Goal: Task Accomplishment & Management: Manage account settings

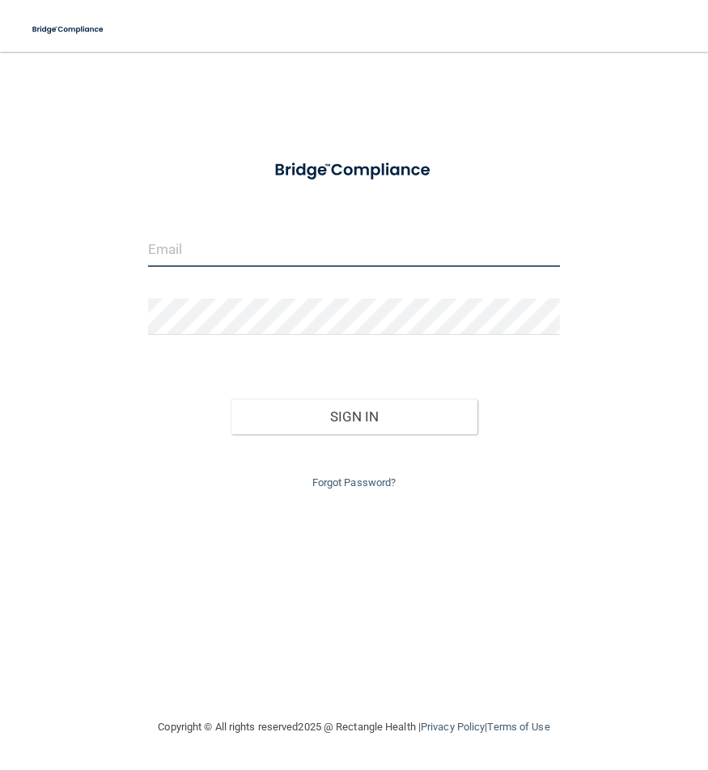
type input "[PERSON_NAME][EMAIL_ADDRESS][DOMAIN_NAME]"
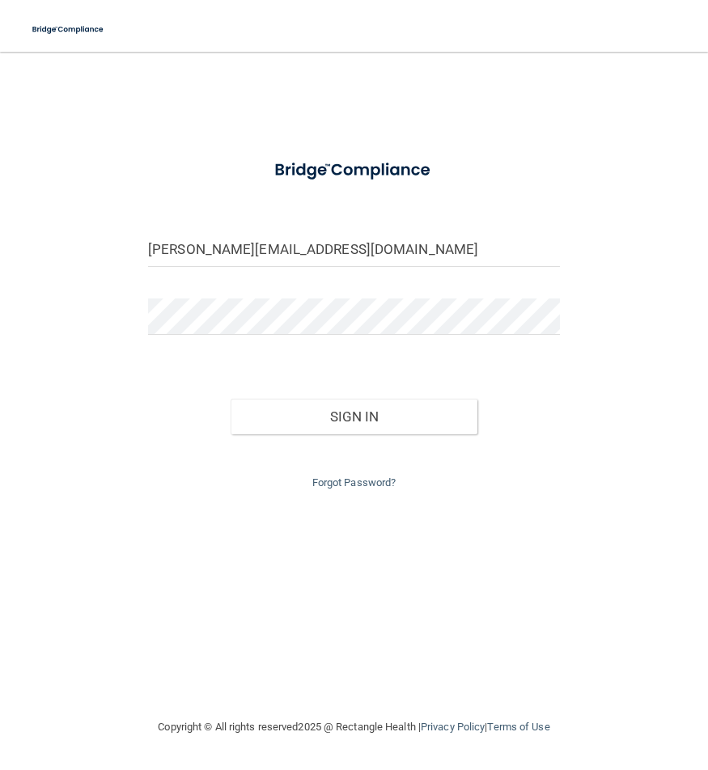
click at [527, 194] on form "[PERSON_NAME][EMAIL_ADDRESS][DOMAIN_NAME] Invalid email/password. You don't hav…" at bounding box center [354, 321] width 412 height 344
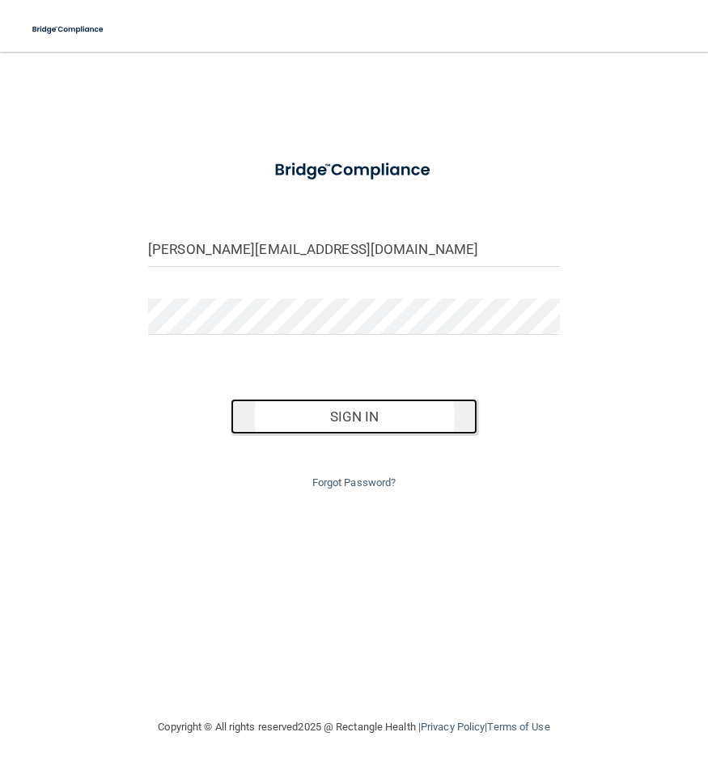
click at [366, 417] on button "Sign In" at bounding box center [354, 417] width 247 height 36
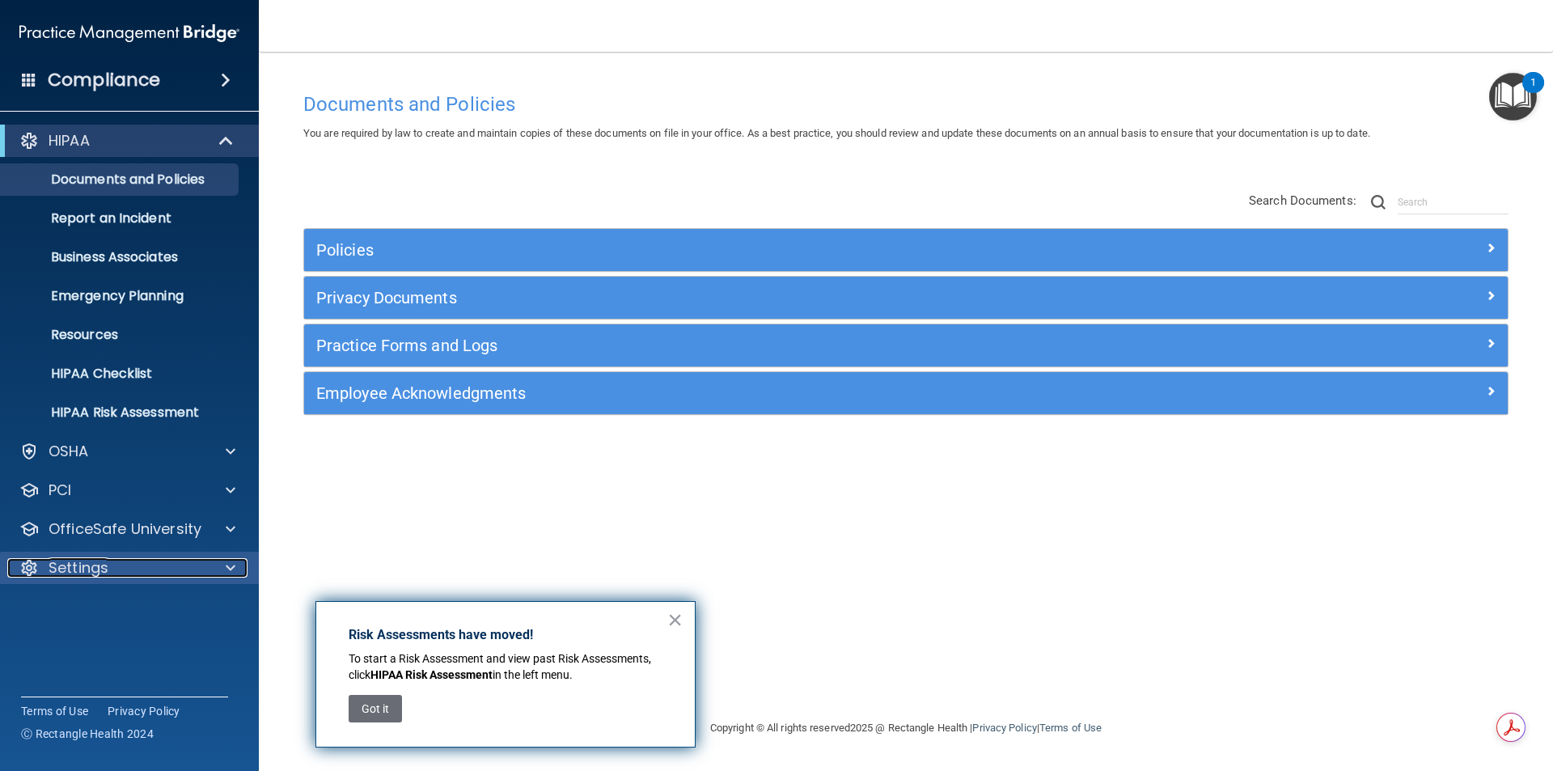
click at [70, 573] on p "Settings" at bounding box center [79, 567] width 60 height 19
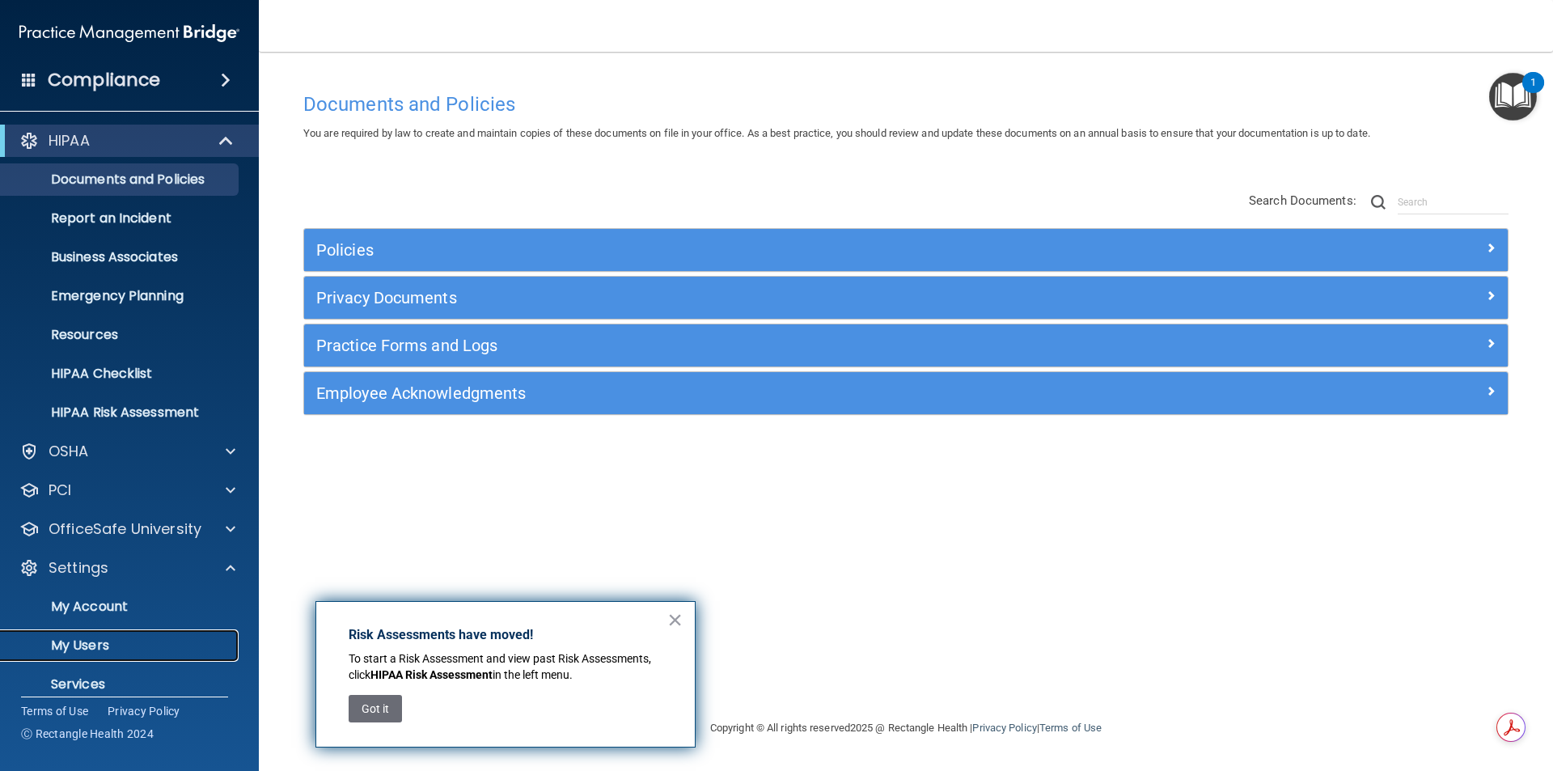
click at [85, 641] on p "My Users" at bounding box center [121, 645] width 221 height 16
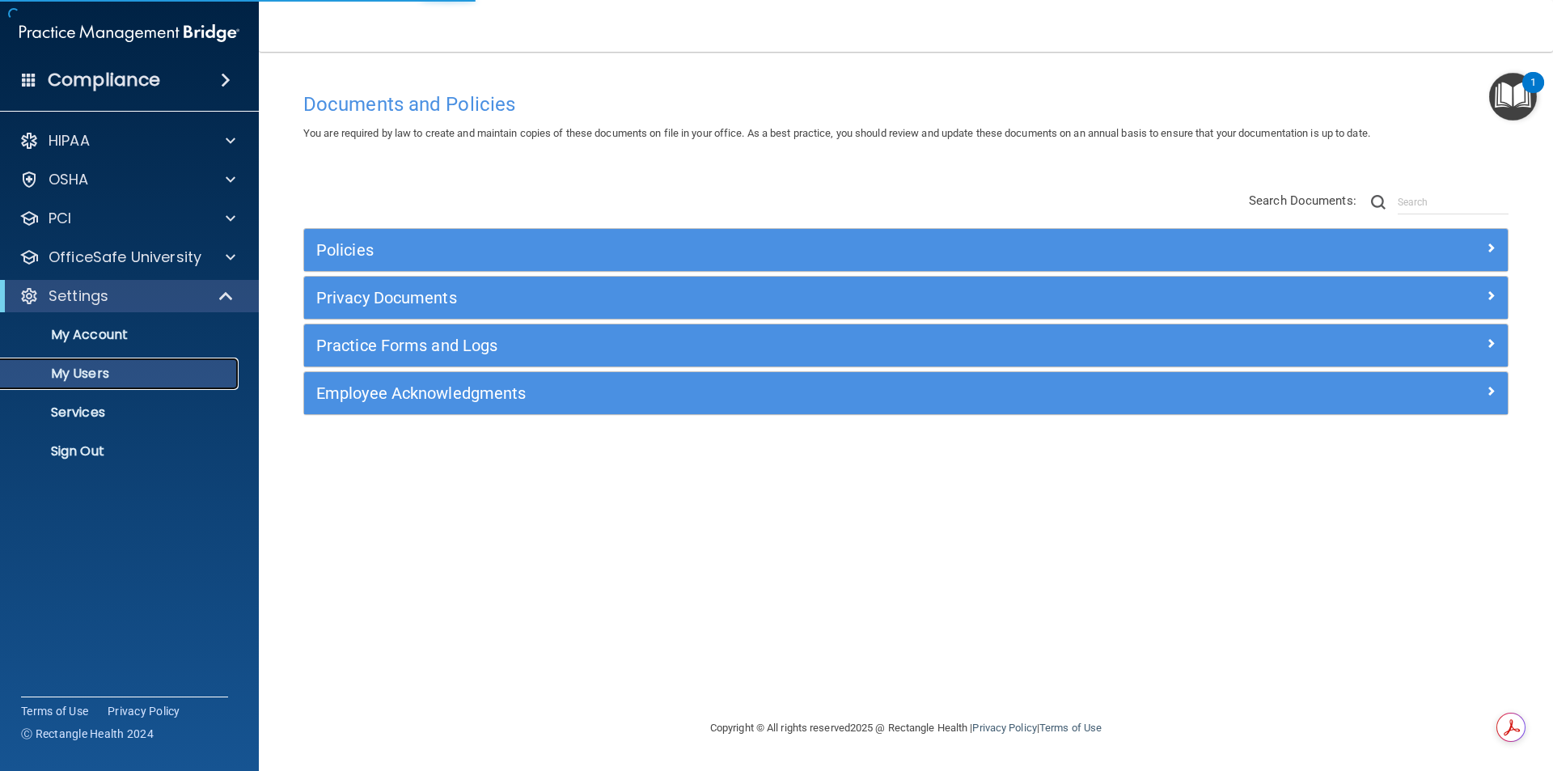
select select "20"
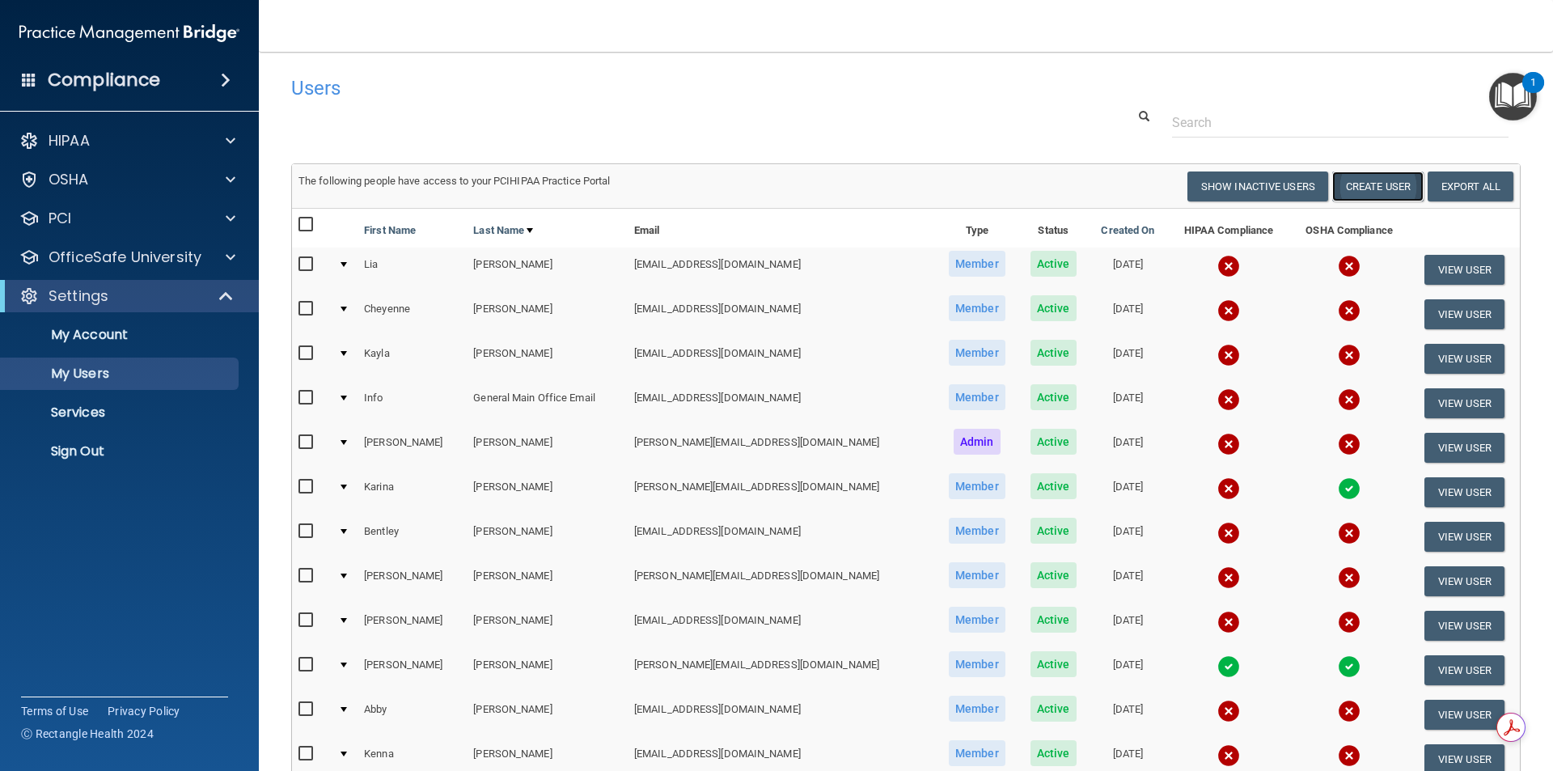
click at [707, 184] on button "Create User" at bounding box center [1377, 186] width 91 height 30
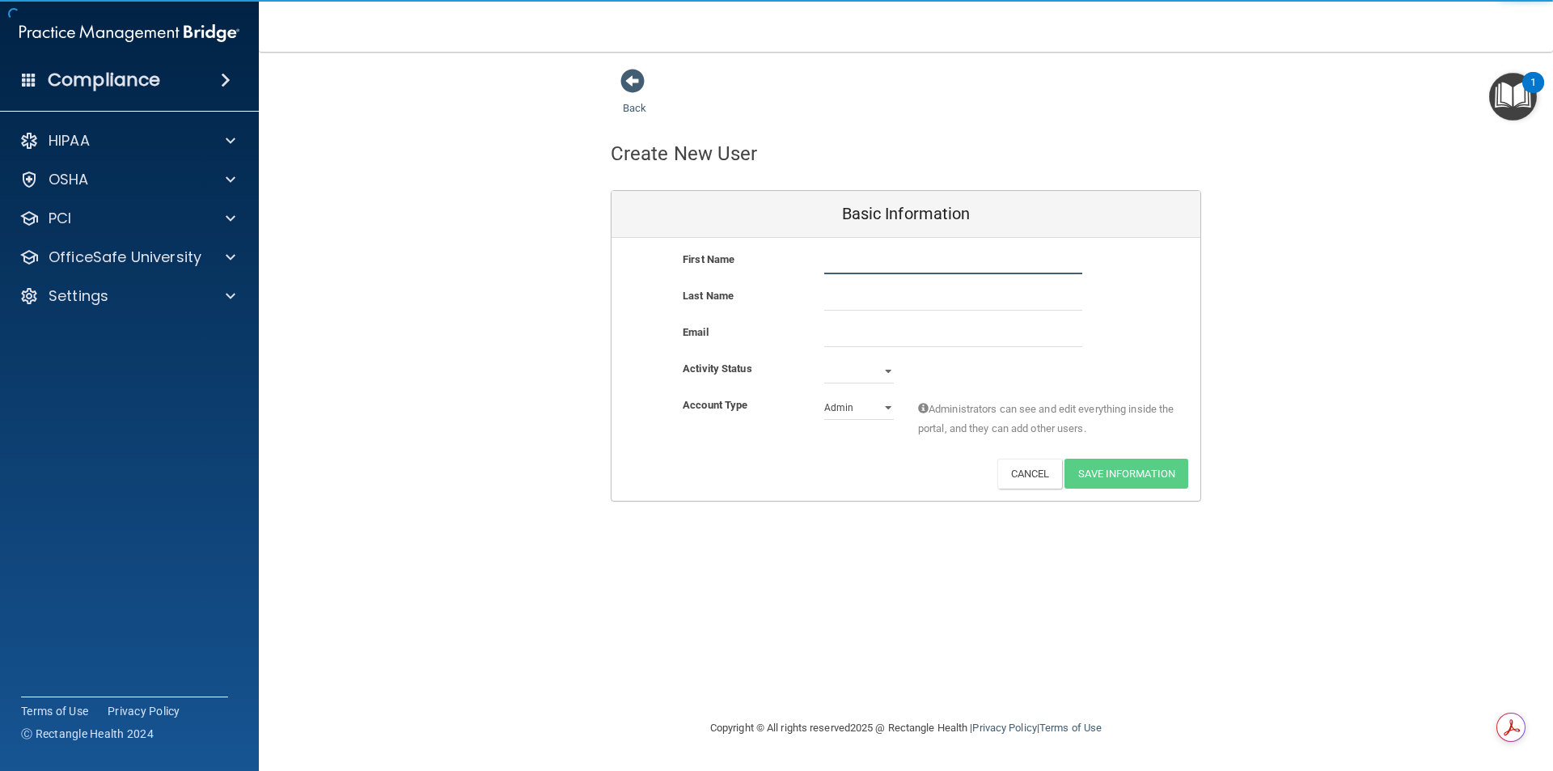
click at [707, 267] on input "text" at bounding box center [953, 262] width 258 height 24
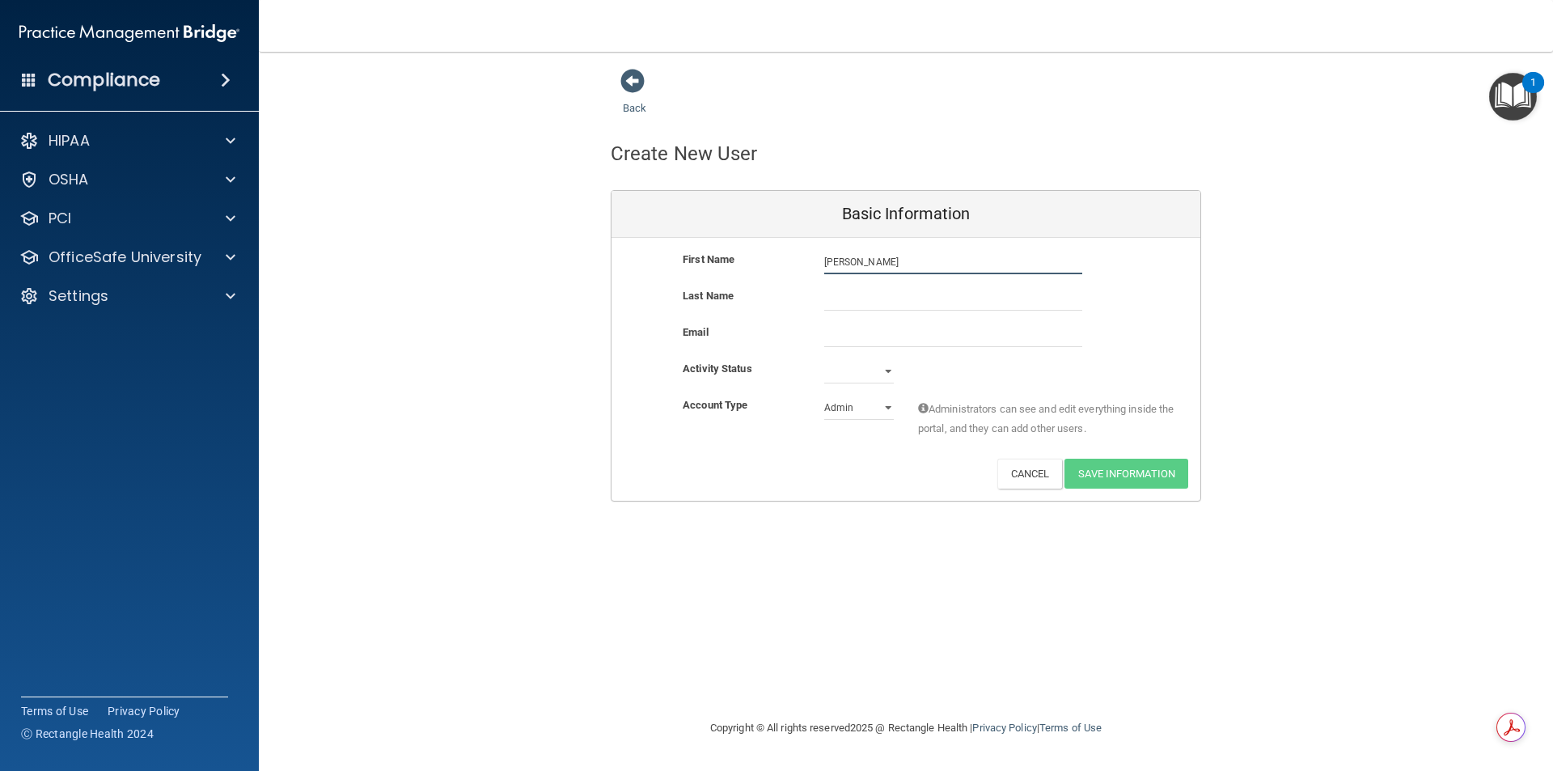
type input "[PERSON_NAME]"
type input "Schenks"
type input "[PERSON_NAME][EMAIL_ADDRESS][DOMAIN_NAME]"
click at [707, 371] on select "Active Inactive" at bounding box center [859, 371] width 70 height 24
select select "active"
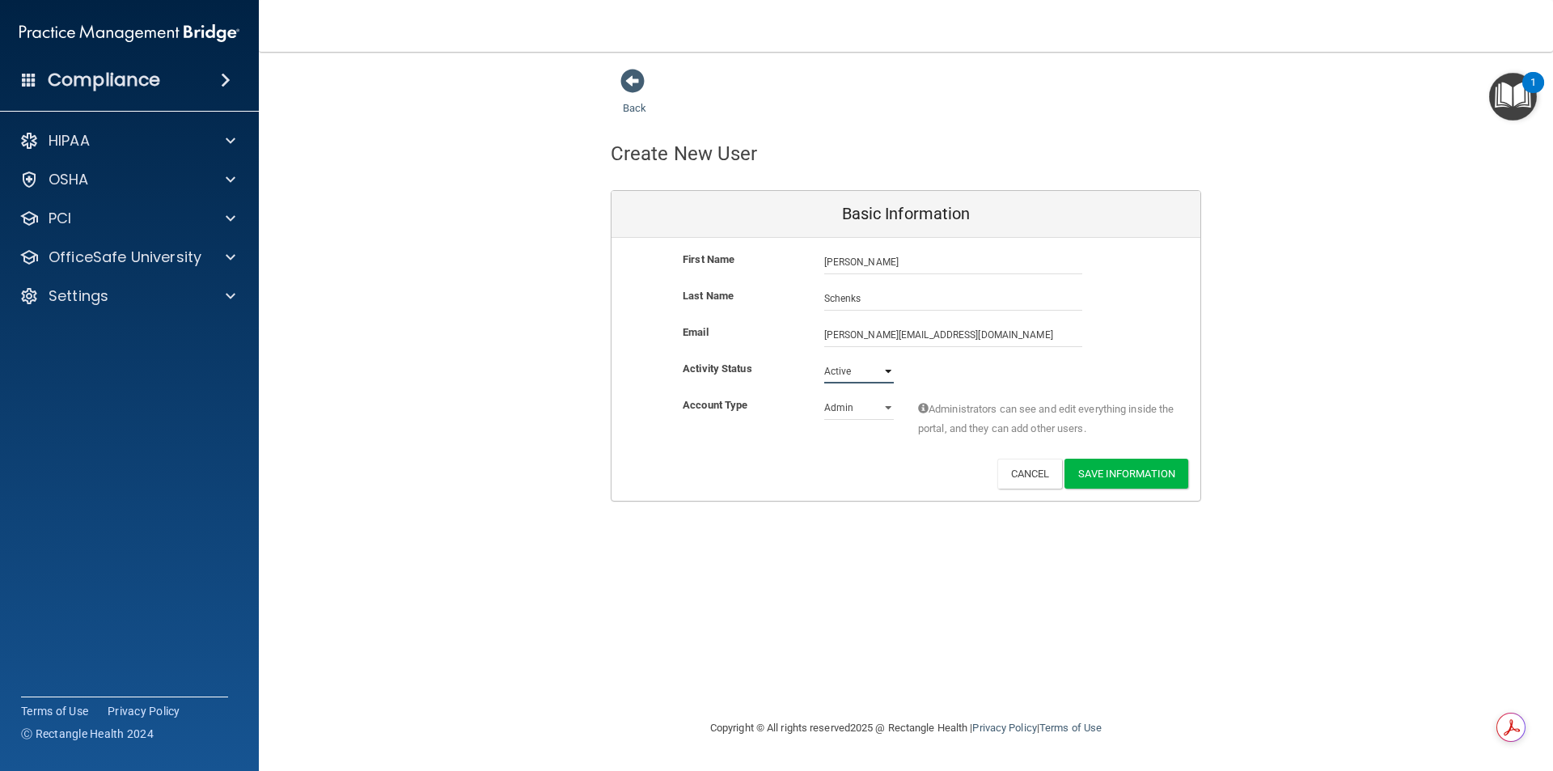
click at [707, 359] on select "Active Inactive" at bounding box center [859, 371] width 70 height 24
click at [707, 410] on select "Admin Member" at bounding box center [859, 408] width 70 height 24
select select "practice_member"
click at [707, 396] on select "Admin Member" at bounding box center [859, 408] width 70 height 24
click at [707, 472] on button "Save Information" at bounding box center [1126, 474] width 124 height 30
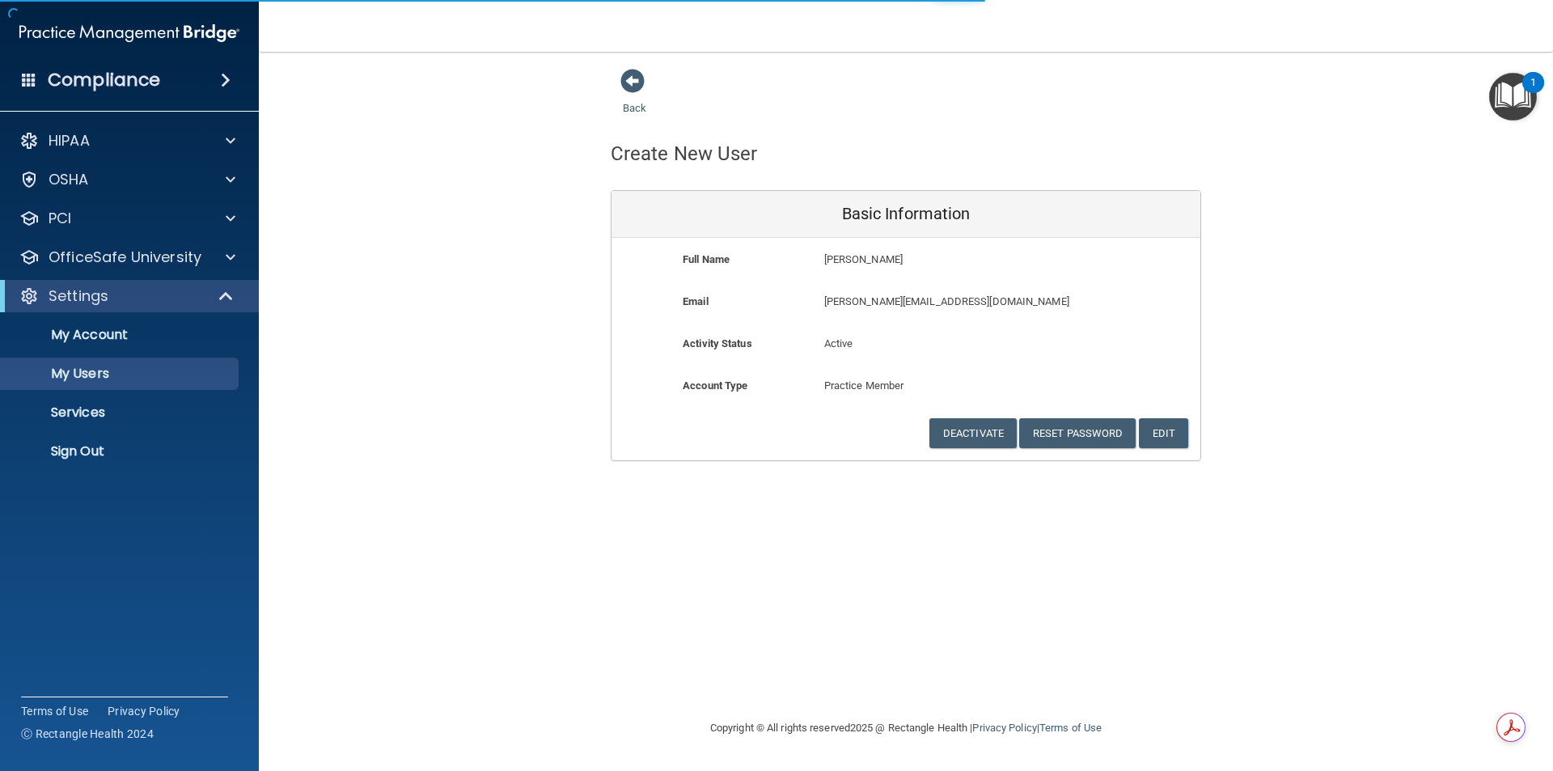
select select "20"
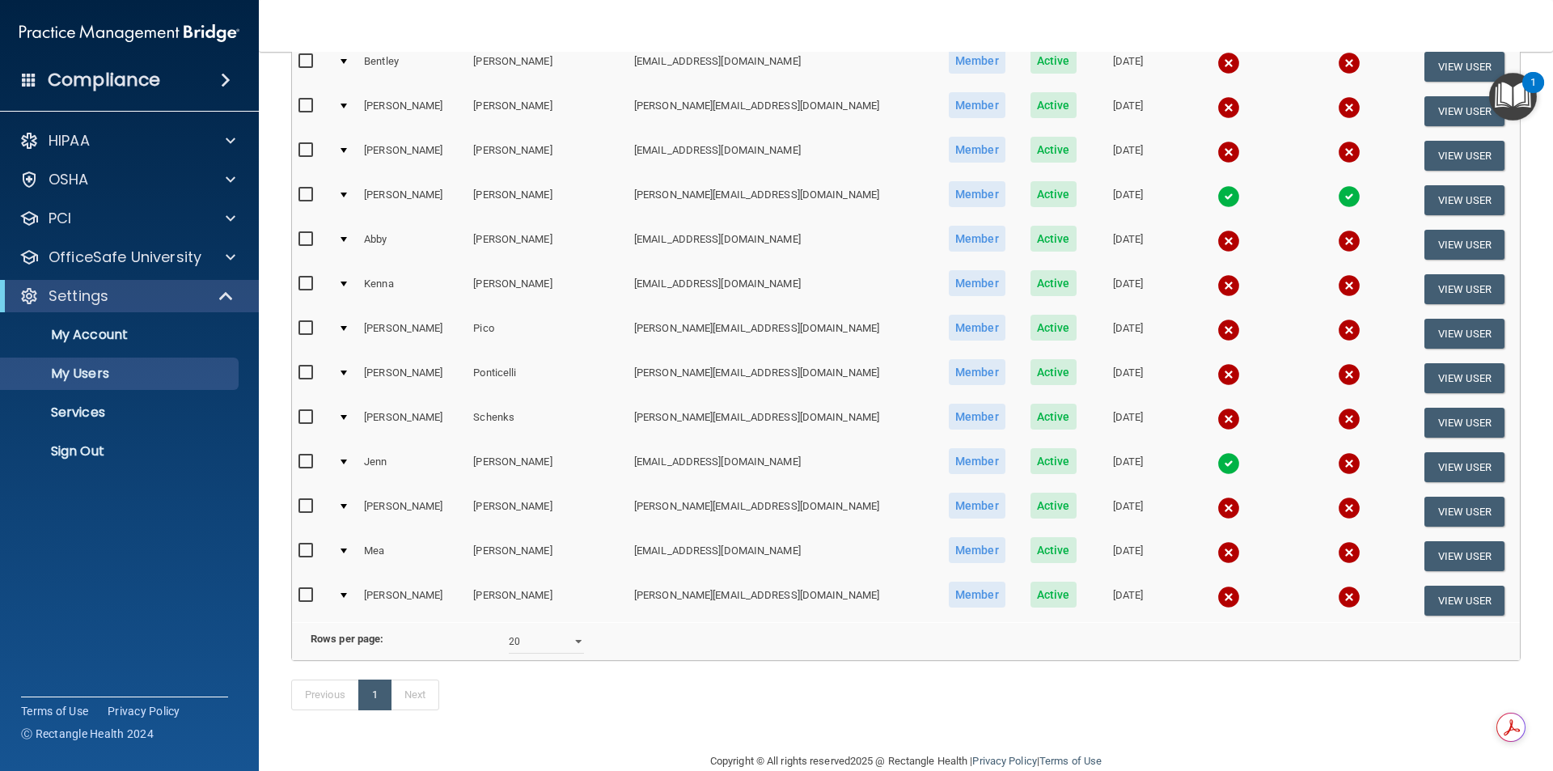
scroll to position [548, 0]
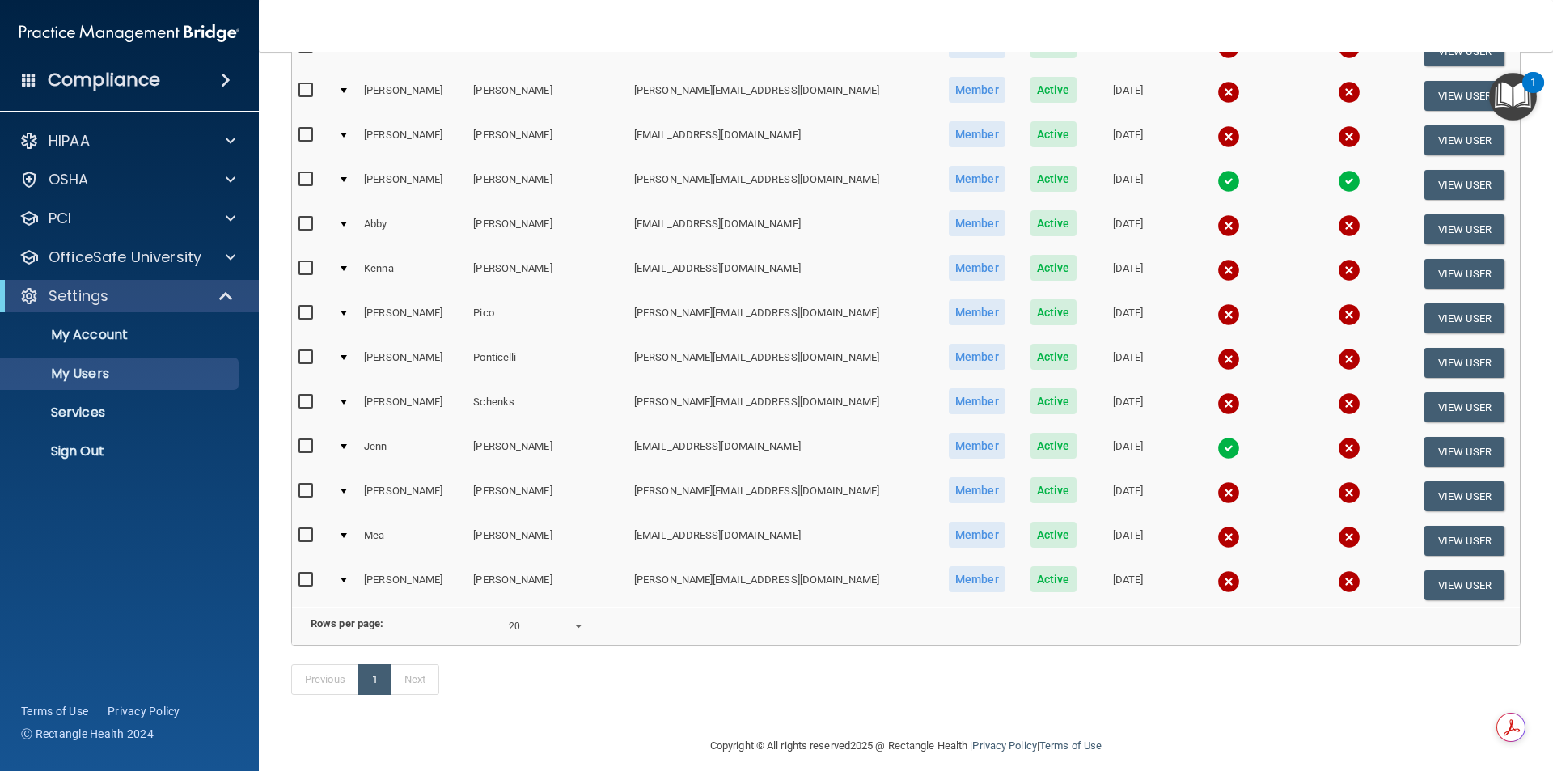
click at [301, 406] on input "checkbox" at bounding box center [307, 402] width 19 height 13
checkbox input "true"
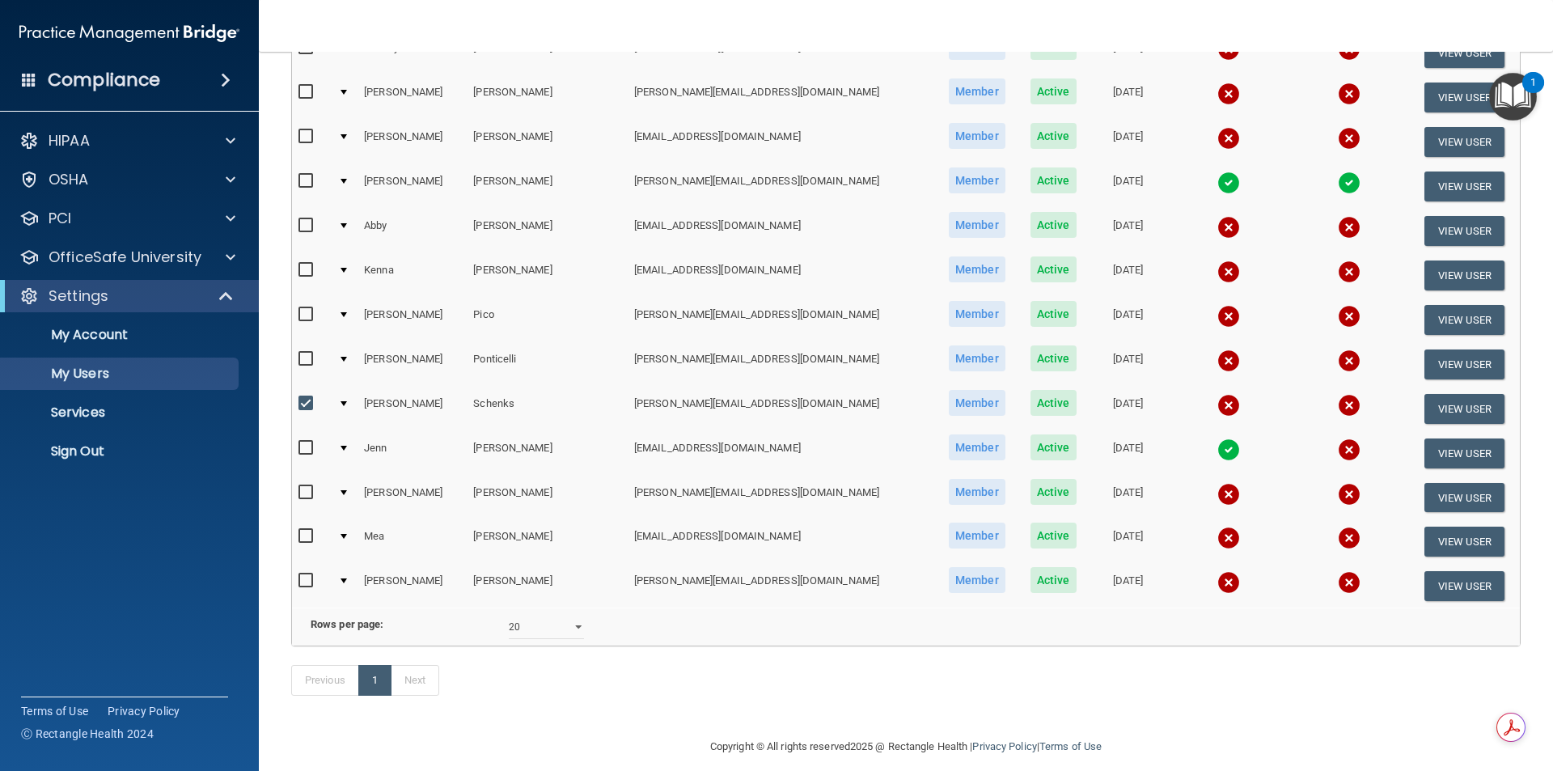
scroll to position [549, 0]
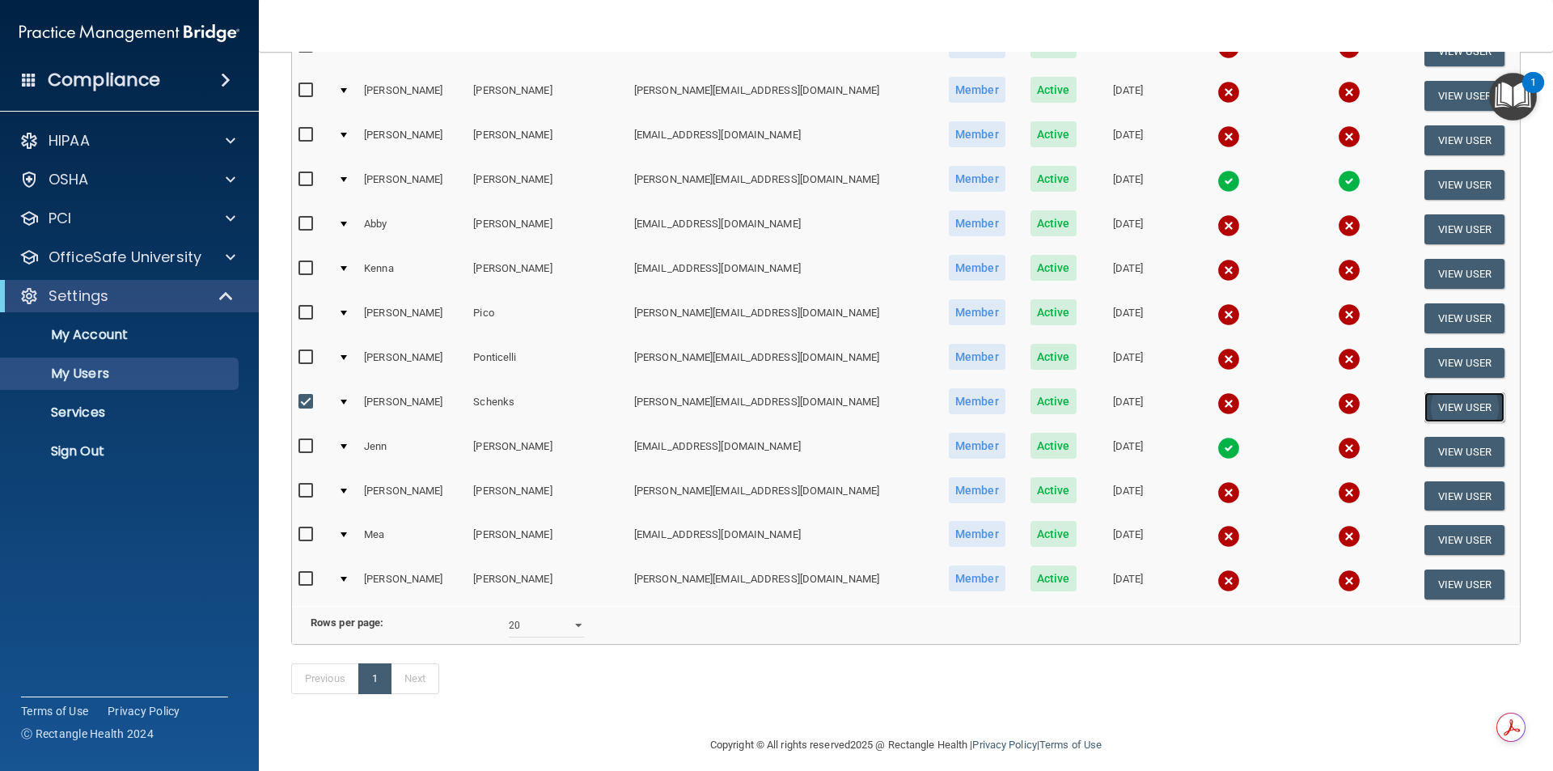
click at [707, 413] on button "View User" at bounding box center [1464, 407] width 80 height 30
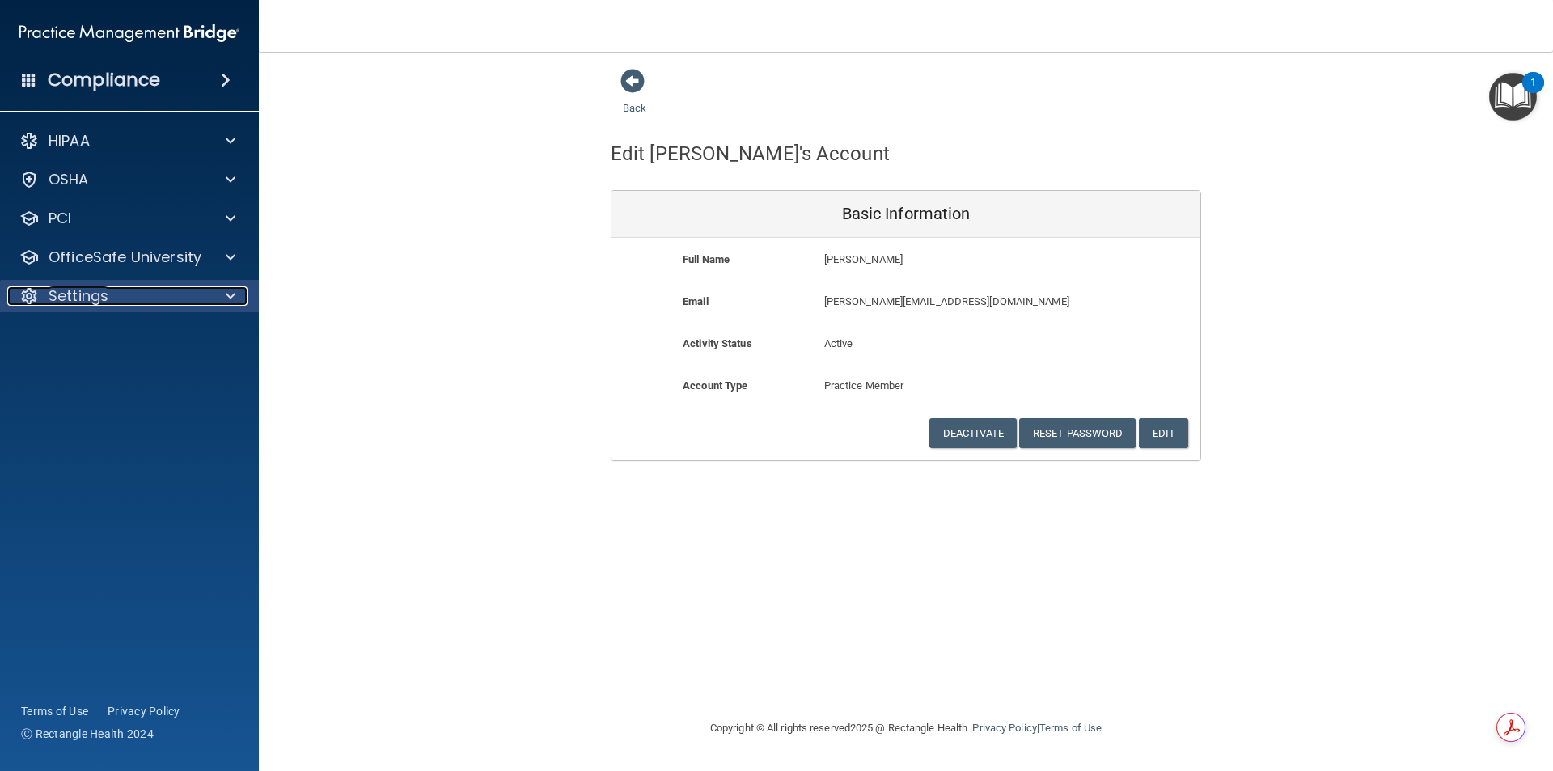
click at [70, 290] on p "Settings" at bounding box center [79, 295] width 60 height 19
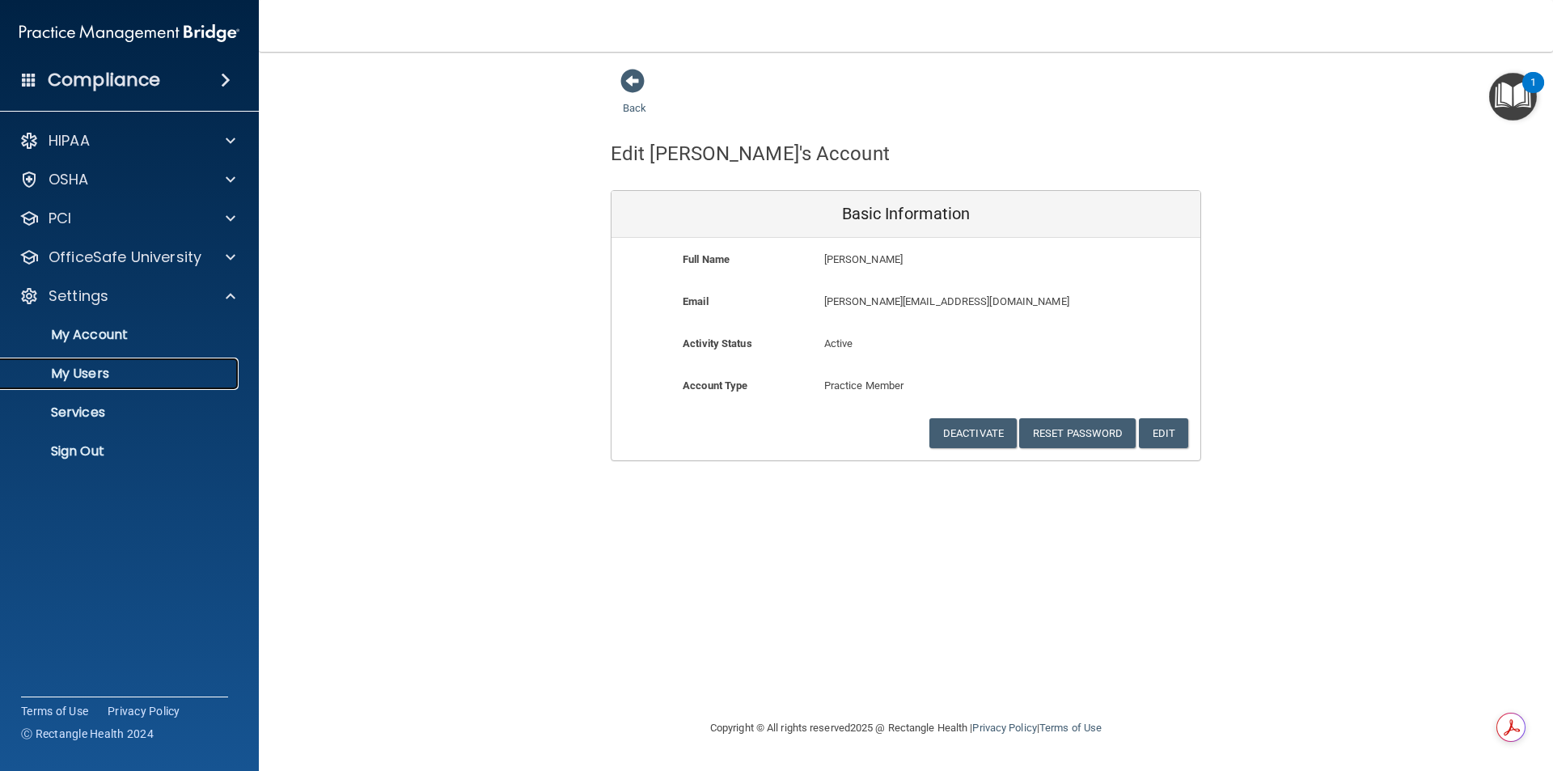
click at [70, 366] on p "My Users" at bounding box center [121, 374] width 221 height 16
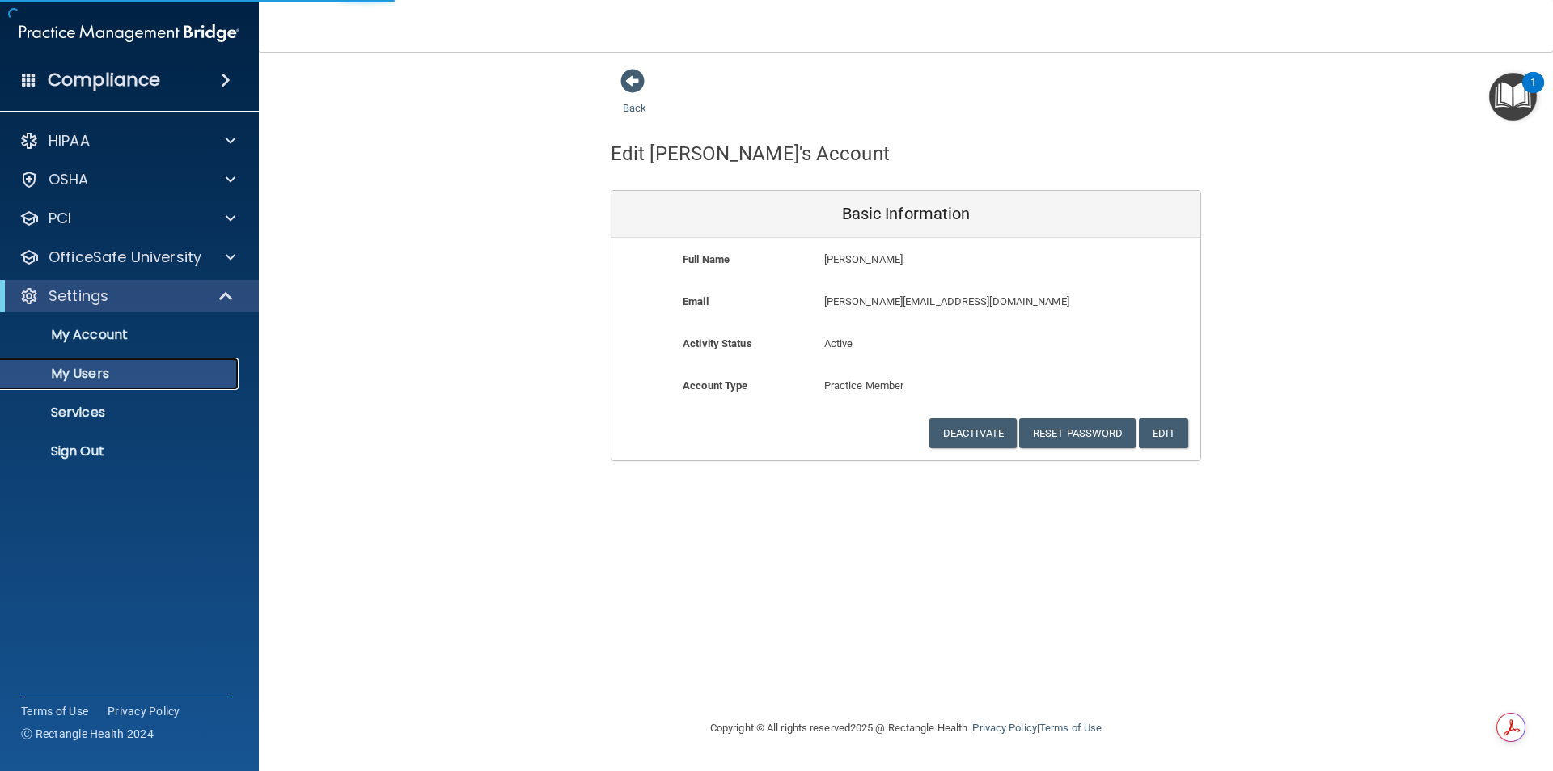
select select "20"
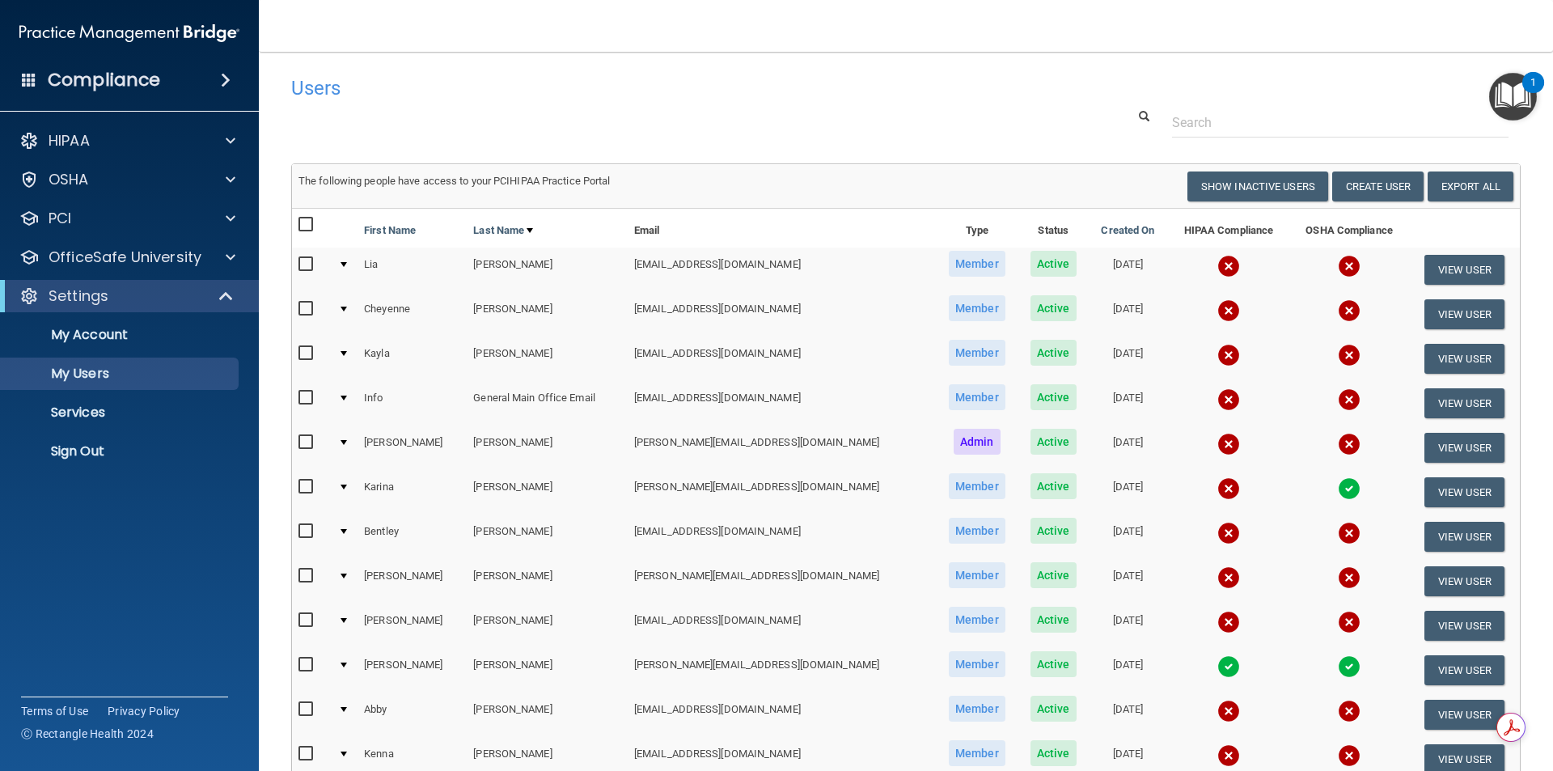
click at [707, 45] on nav "Toggle navigation [PERSON_NAME] [PERSON_NAME][EMAIL_ADDRESS][DOMAIN_NAME] Manag…" at bounding box center [906, 26] width 1294 height 52
click at [159, 261] on p "OfficeSafe University" at bounding box center [125, 257] width 153 height 19
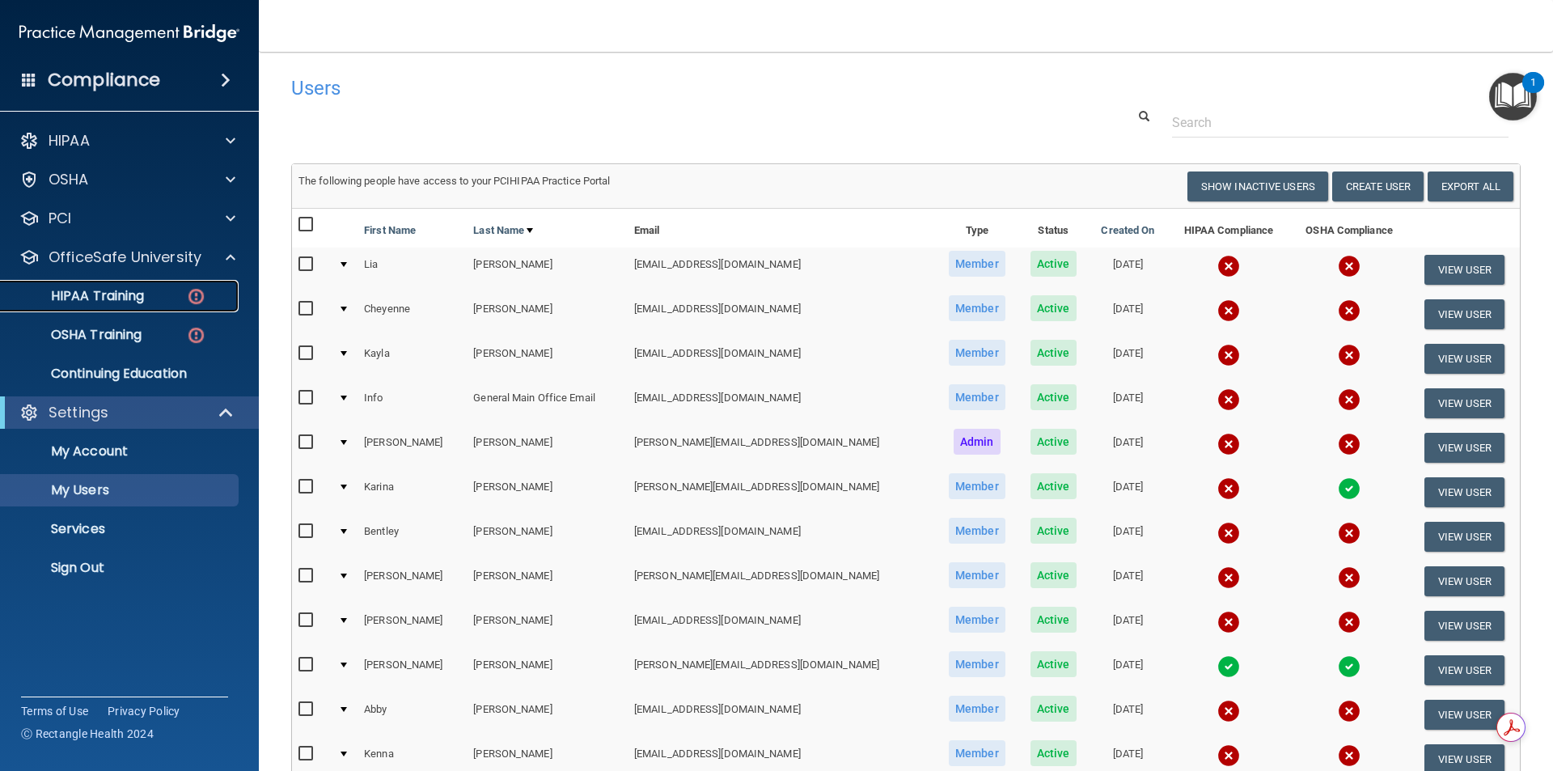
click at [103, 297] on p "HIPAA Training" at bounding box center [77, 296] width 133 height 16
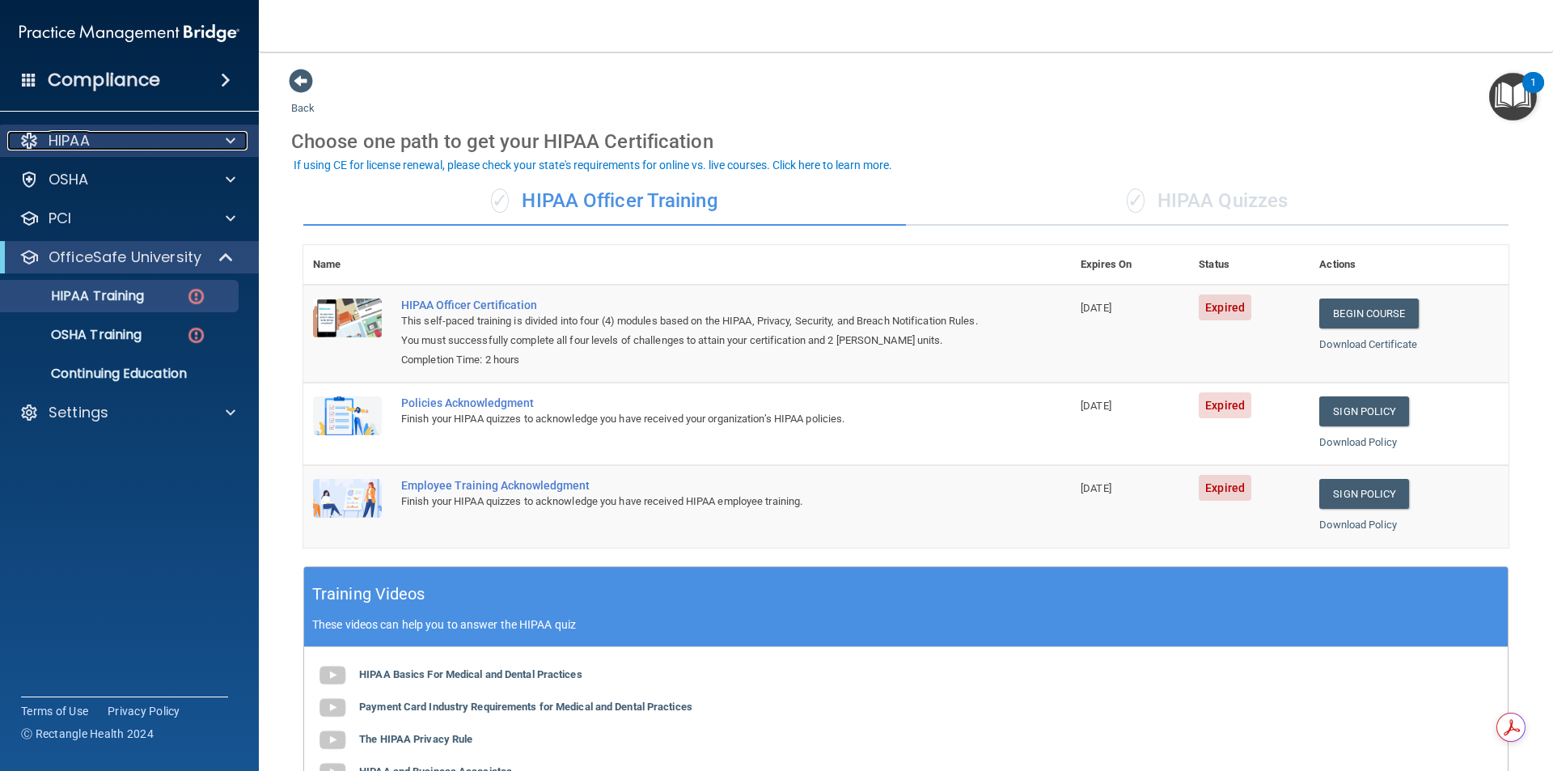
click at [67, 131] on p "HIPAA" at bounding box center [69, 140] width 41 height 19
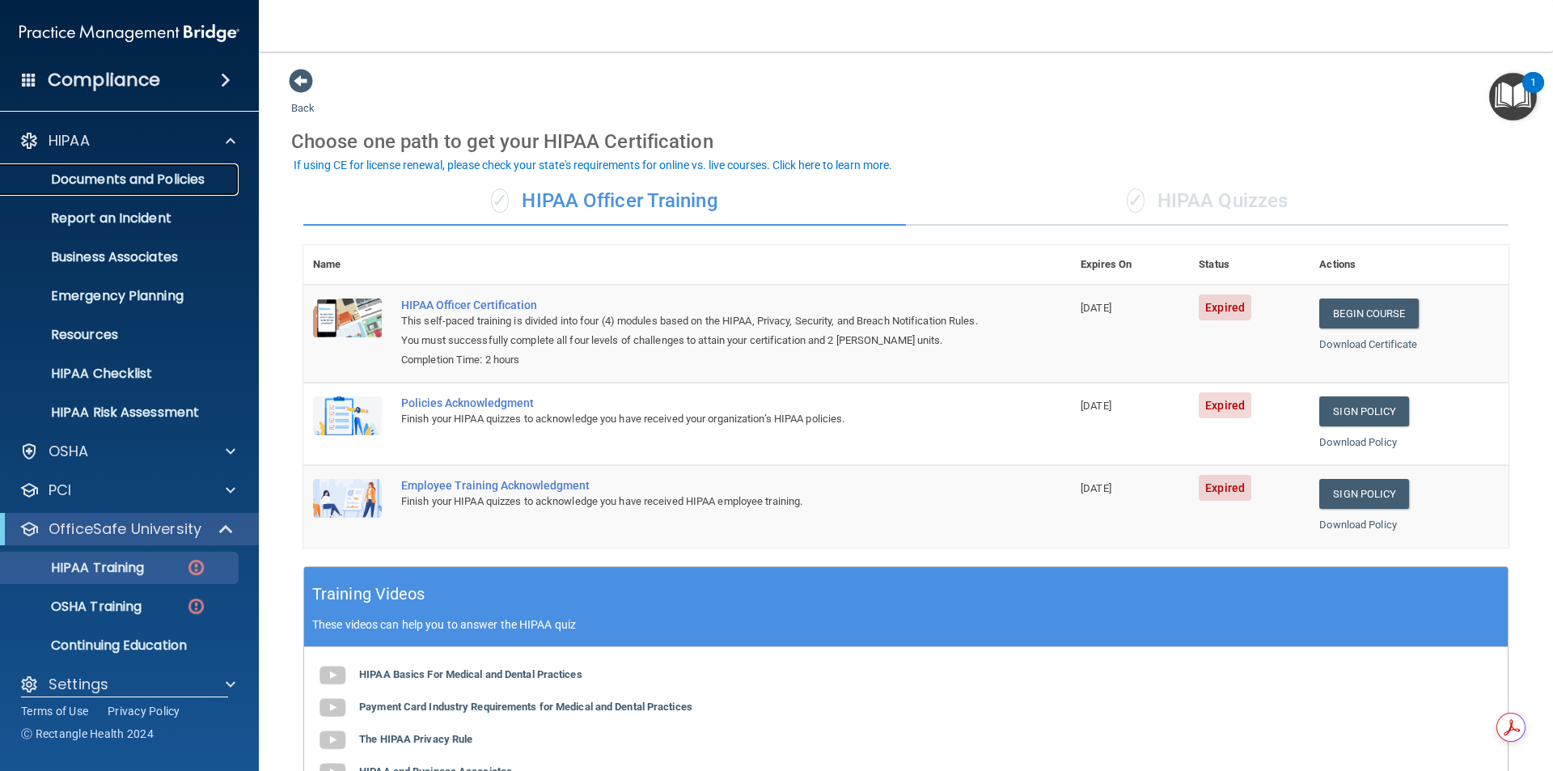
click at [90, 189] on link "Documents and Policies" at bounding box center [111, 179] width 255 height 32
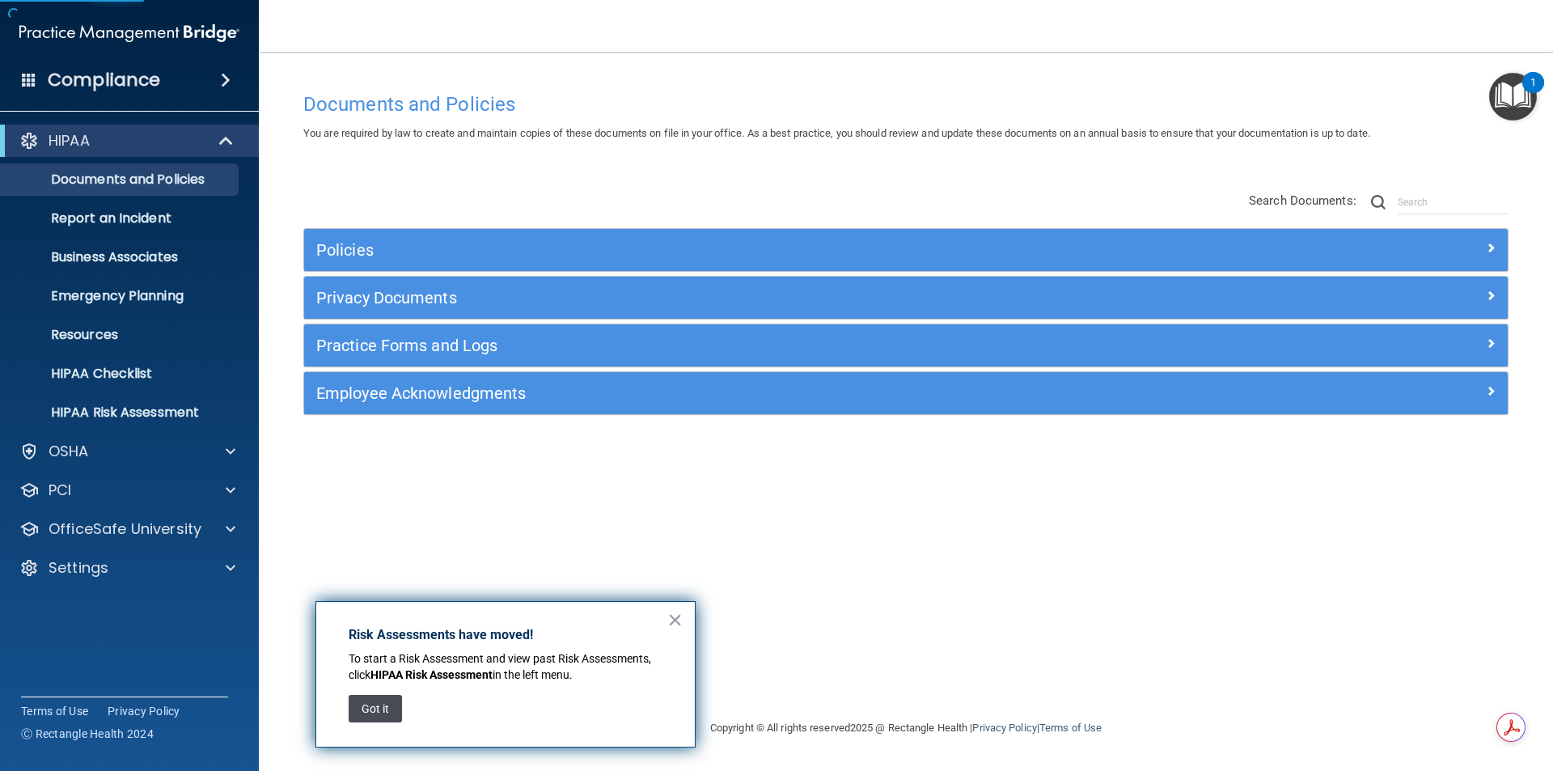
click at [378, 709] on button "Got it" at bounding box center [375, 709] width 53 height 28
